Goal: Ask a question

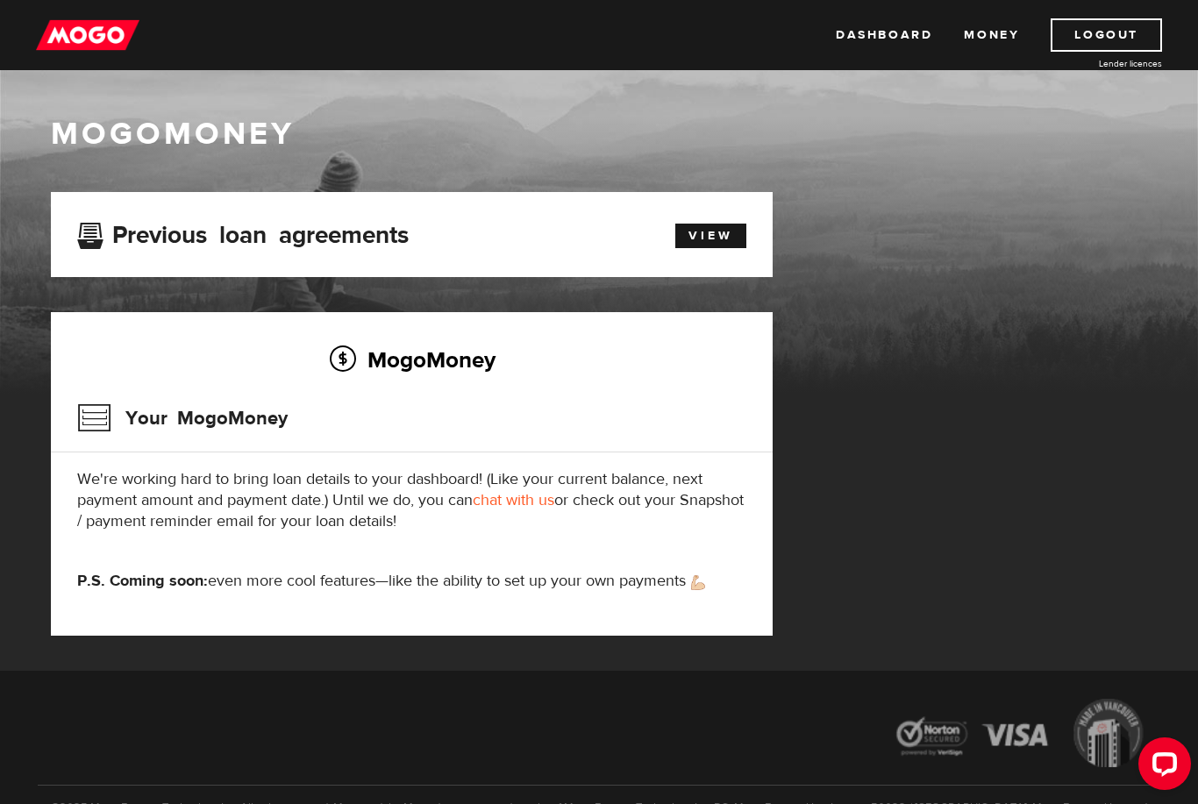
click at [1000, 35] on link "Money" at bounding box center [991, 34] width 55 height 33
click at [920, 23] on link "Dashboard" at bounding box center [884, 34] width 96 height 33
click at [242, 411] on h3 "Your MogoMoney" at bounding box center [182, 418] width 210 height 46
click at [122, 494] on p "We're working hard to bring loan details to your dashboard! (Like your current …" at bounding box center [411, 500] width 669 height 63
click at [82, 524] on p "We're working hard to bring loan details to your dashboard! (Like your current …" at bounding box center [411, 500] width 669 height 63
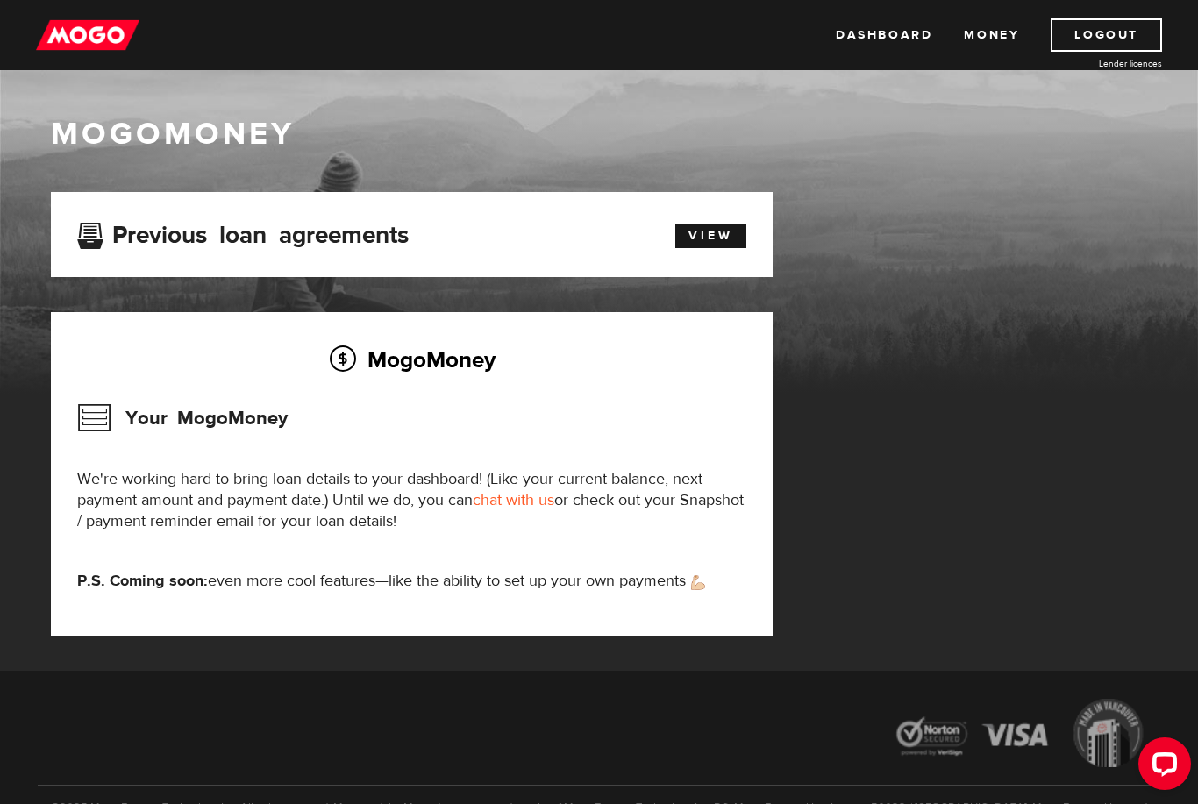
click at [387, 575] on p "P.S. Coming soon: even more cool features—like the ability to set up your own p…" at bounding box center [411, 581] width 669 height 21
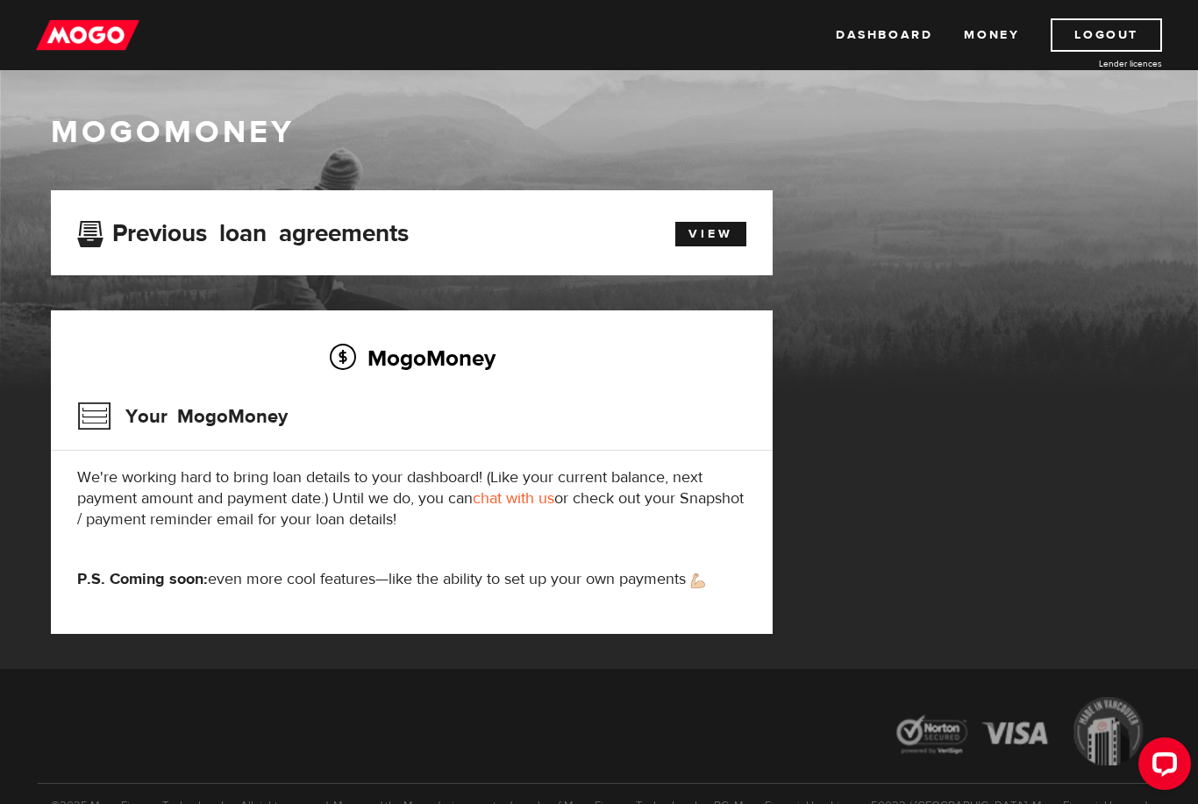
scroll to position [1, 0]
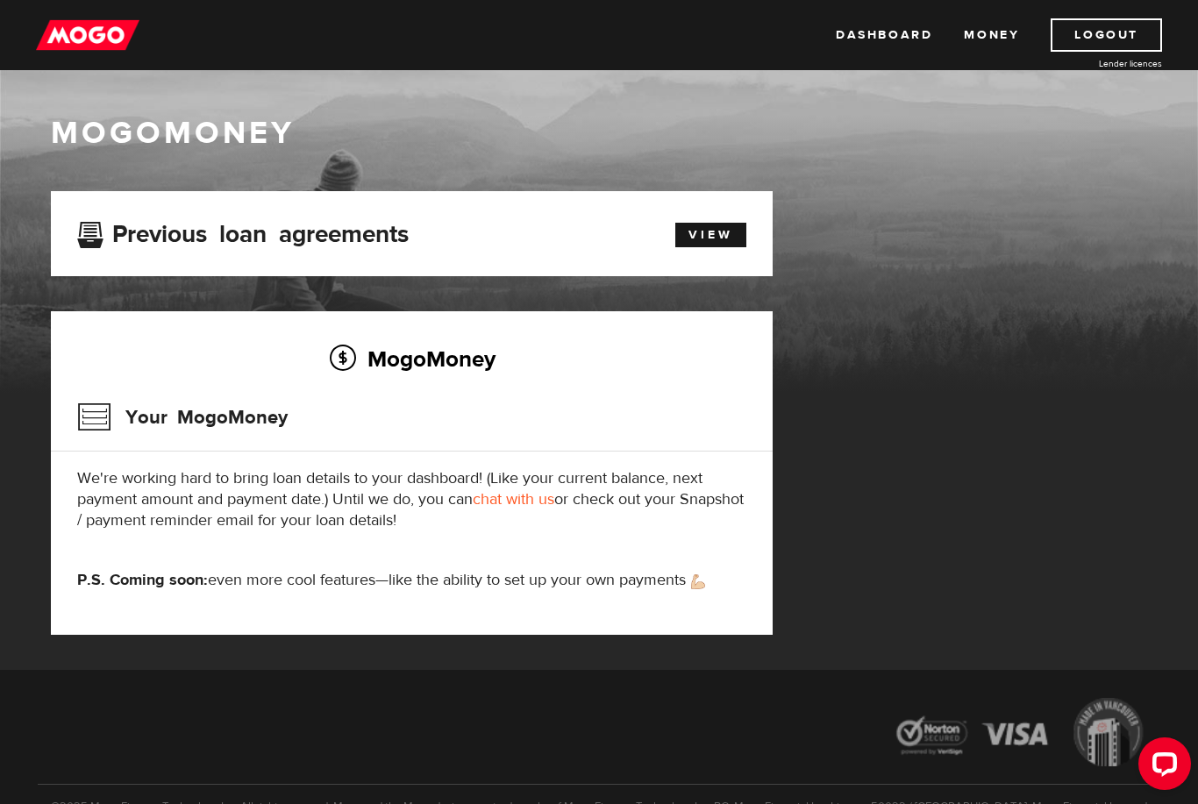
click at [530, 498] on link "chat with us" at bounding box center [514, 499] width 82 height 20
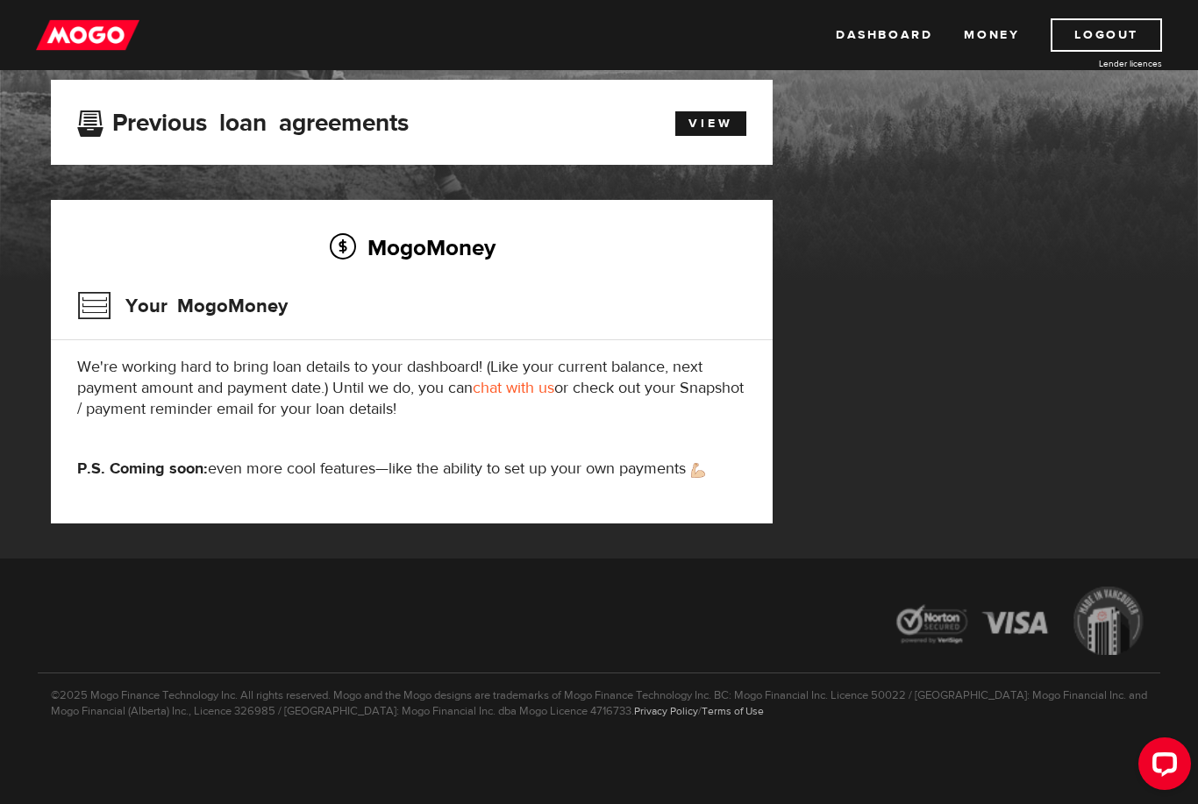
click at [808, 5] on div "Dashboard Money Logout Lender licences Dashboard Money Logout Lender licences" at bounding box center [599, 35] width 1198 height 70
